Goal: Task Accomplishment & Management: Manage account settings

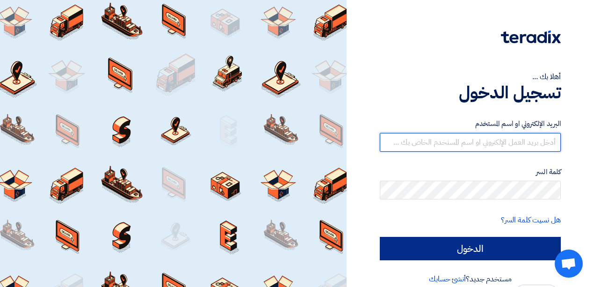
type input "[EMAIL_ADDRESS][DOMAIN_NAME]"
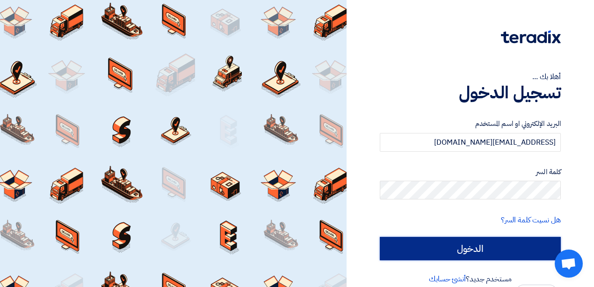
click at [463, 247] on input "الدخول" at bounding box center [470, 248] width 181 height 23
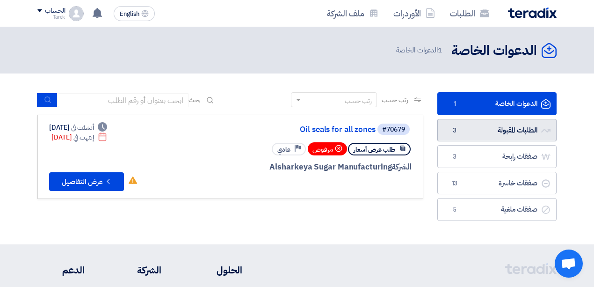
click at [487, 130] on link "الطلبات المقبولة الطلبات المقبولة 3" at bounding box center [496, 130] width 119 height 23
